Goal: Information Seeking & Learning: Learn about a topic

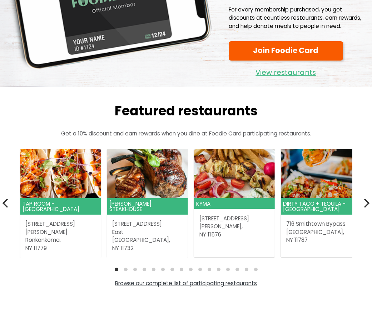
scroll to position [109, 0]
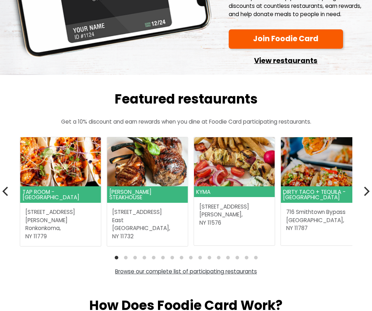
click at [293, 62] on link "View restaurants" at bounding box center [286, 58] width 114 height 15
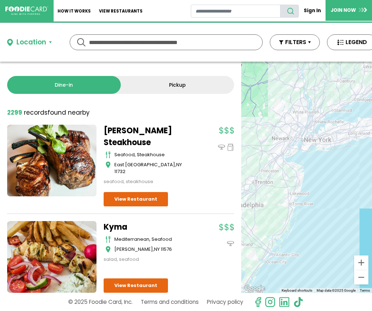
drag, startPoint x: 331, startPoint y: 136, endPoint x: 328, endPoint y: 189, distance: 52.7
click at [328, 189] on div at bounding box center [306, 177] width 131 height 231
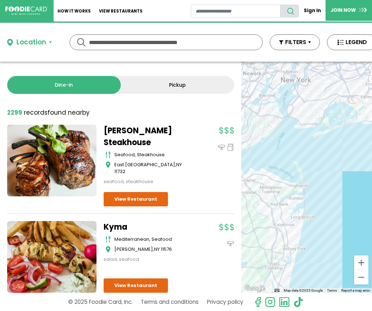
drag, startPoint x: 288, startPoint y: 135, endPoint x: 347, endPoint y: 219, distance: 102.5
click at [347, 219] on div at bounding box center [306, 177] width 131 height 231
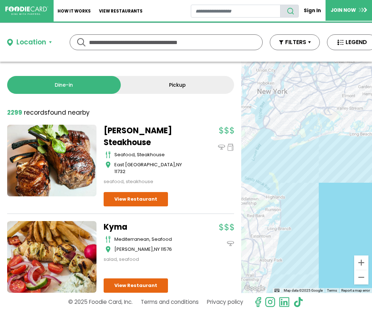
drag, startPoint x: 340, startPoint y: 170, endPoint x: 316, endPoint y: 182, distance: 26.9
click at [316, 182] on div at bounding box center [306, 177] width 131 height 231
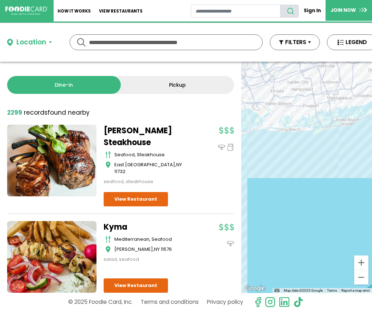
drag, startPoint x: 352, startPoint y: 172, endPoint x: 281, endPoint y: 168, distance: 71.0
click at [281, 168] on div at bounding box center [306, 177] width 131 height 231
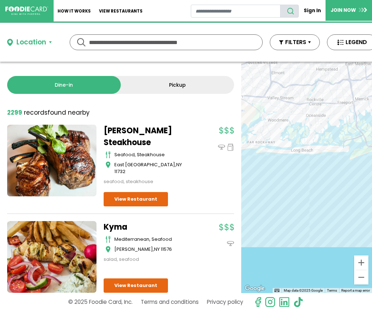
drag, startPoint x: 292, startPoint y: 134, endPoint x: 297, endPoint y: 195, distance: 60.6
click at [297, 195] on div at bounding box center [306, 177] width 131 height 231
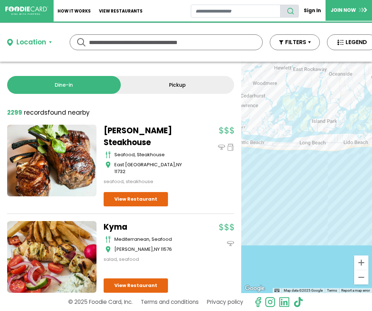
drag, startPoint x: 300, startPoint y: 143, endPoint x: 304, endPoint y: 172, distance: 29.0
click at [305, 181] on div at bounding box center [306, 177] width 131 height 231
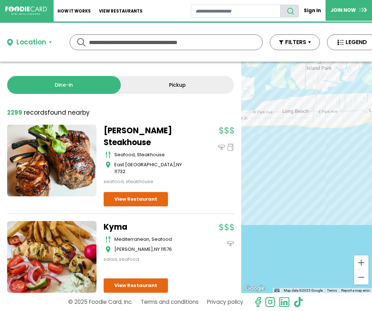
drag, startPoint x: 350, startPoint y: 147, endPoint x: 317, endPoint y: 146, distance: 33.6
click at [317, 146] on div at bounding box center [306, 177] width 131 height 231
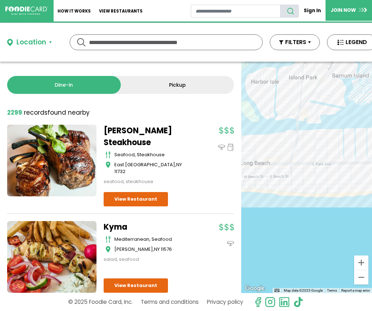
drag, startPoint x: 299, startPoint y: 85, endPoint x: 294, endPoint y: 125, distance: 40.4
click at [294, 125] on div at bounding box center [306, 177] width 131 height 231
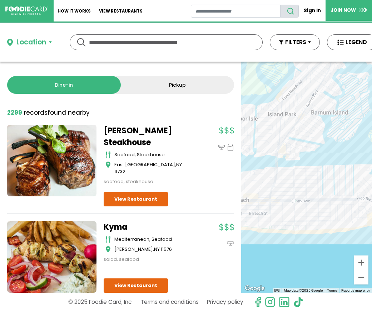
drag, startPoint x: 336, startPoint y: 206, endPoint x: 309, endPoint y: 203, distance: 27.4
click at [309, 203] on div at bounding box center [306, 177] width 131 height 231
click at [330, 202] on div at bounding box center [306, 177] width 131 height 231
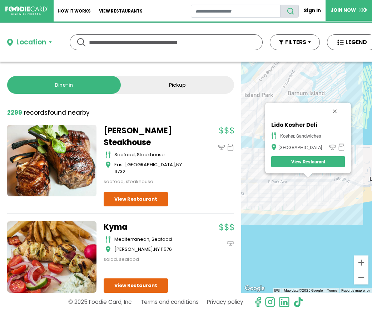
click at [309, 161] on link "View Restaurant" at bounding box center [309, 161] width 74 height 11
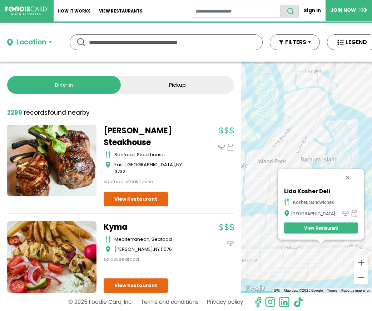
drag, startPoint x: 283, startPoint y: 181, endPoint x: 297, endPoint y: 252, distance: 72.1
click at [297, 252] on div "Lido Kosher Deli kosher, sandwiches Long Beach View Restaurant" at bounding box center [306, 177] width 131 height 231
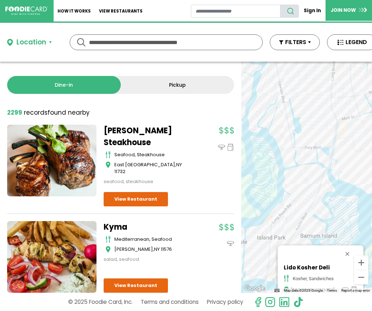
drag, startPoint x: 345, startPoint y: 85, endPoint x: 343, endPoint y: 157, distance: 72.3
click at [343, 157] on div "Lido Kosher Deli kosher, sandwiches Long Beach View Restaurant" at bounding box center [306, 177] width 131 height 231
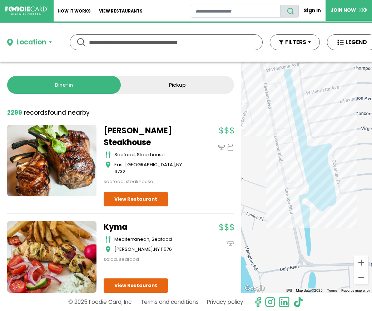
drag, startPoint x: 284, startPoint y: 82, endPoint x: 344, endPoint y: 159, distance: 97.3
click at [344, 159] on div "Lido Kosher Deli kosher, sandwiches Long Beach View Restaurant" at bounding box center [306, 177] width 131 height 231
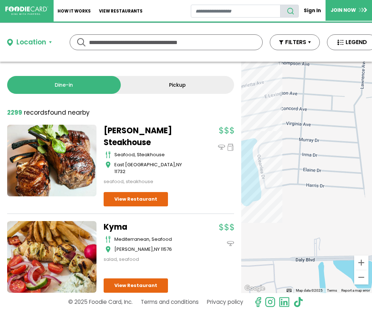
drag, startPoint x: 335, startPoint y: 118, endPoint x: 259, endPoint y: 113, distance: 76.0
click at [259, 113] on div "Lido Kosher Deli kosher, sandwiches Long Beach View Restaurant" at bounding box center [306, 177] width 131 height 231
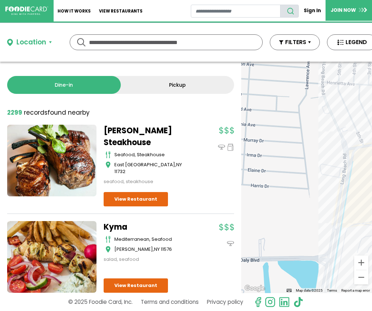
drag, startPoint x: 320, startPoint y: 126, endPoint x: 273, endPoint y: 126, distance: 47.2
click at [273, 126] on div "Lido Kosher Deli kosher, sandwiches Long Beach View Restaurant" at bounding box center [306, 177] width 131 height 231
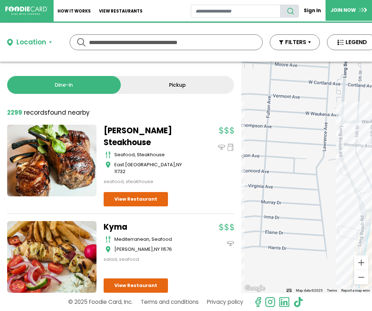
drag, startPoint x: 316, startPoint y: 117, endPoint x: 333, endPoint y: 180, distance: 65.0
click at [333, 180] on div "Lido Kosher Deli kosher, sandwiches Long Beach View Restaurant" at bounding box center [306, 177] width 131 height 231
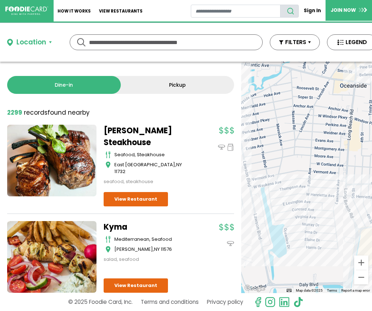
drag, startPoint x: 314, startPoint y: 113, endPoint x: 327, endPoint y: 158, distance: 47.2
click at [327, 158] on div "Lido Kosher Deli kosher, sandwiches Long Beach View Restaurant" at bounding box center [306, 177] width 131 height 231
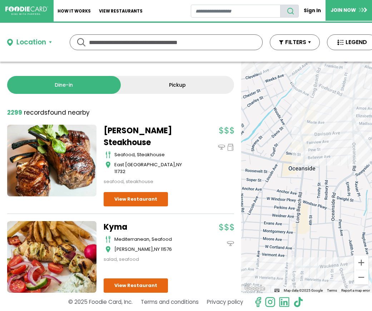
drag, startPoint x: 352, startPoint y: 101, endPoint x: 319, endPoint y: 153, distance: 61.7
click at [319, 153] on div "Lido Kosher Deli kosher, sandwiches Long Beach View Restaurant" at bounding box center [306, 177] width 131 height 231
